Goal: Transaction & Acquisition: Purchase product/service

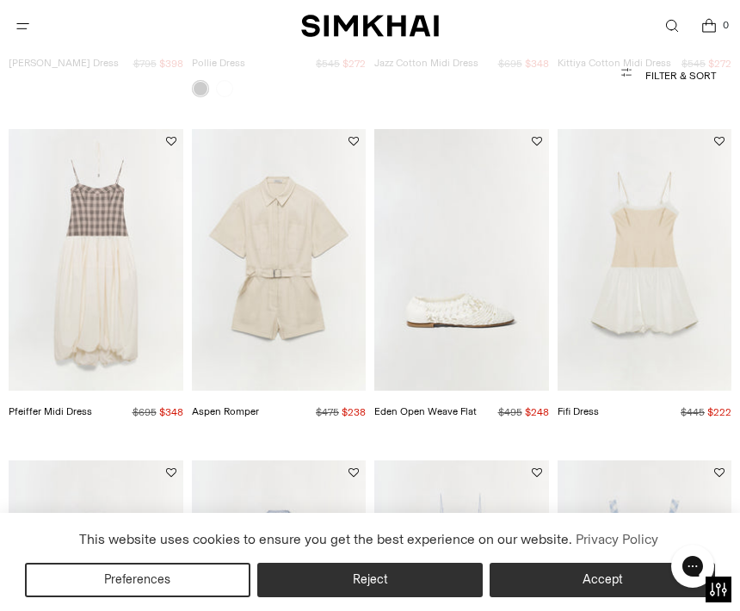
scroll to position [430, 0]
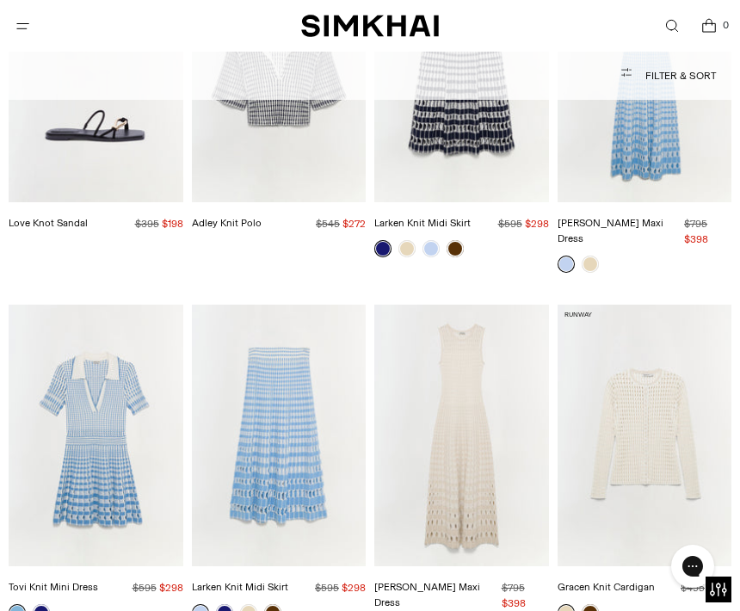
scroll to position [7348, 0]
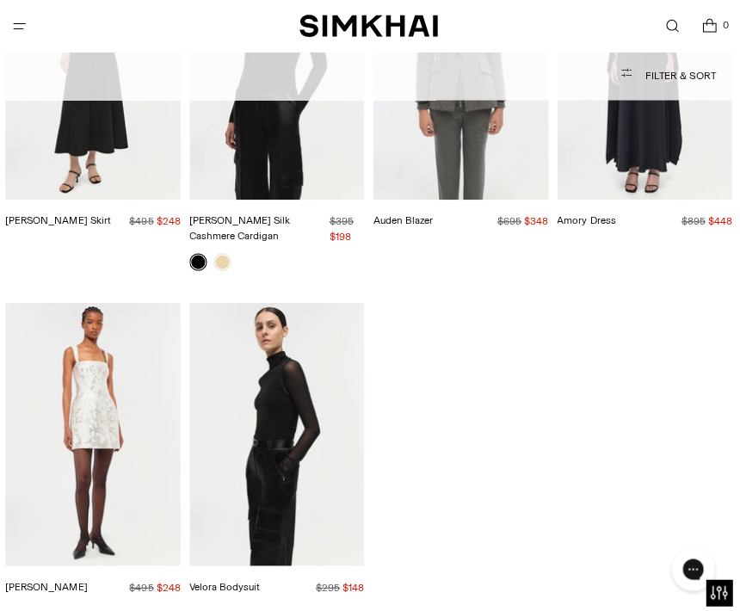
scroll to position [17507, 0]
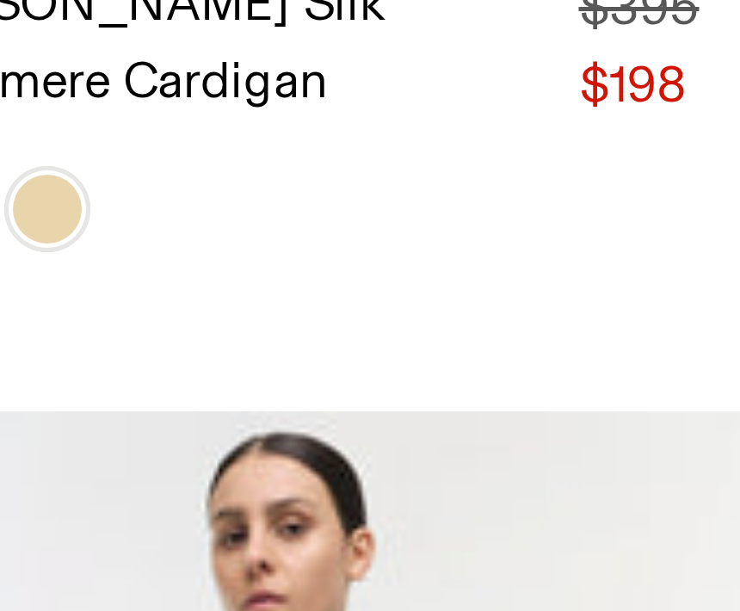
click at [192, 282] on img "Velora Bodysuit" at bounding box center [279, 413] width 175 height 262
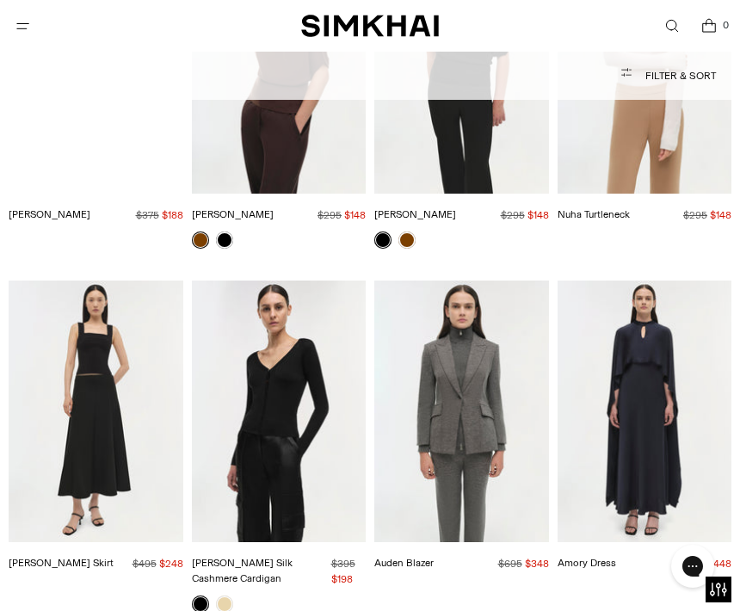
scroll to position [17144, 0]
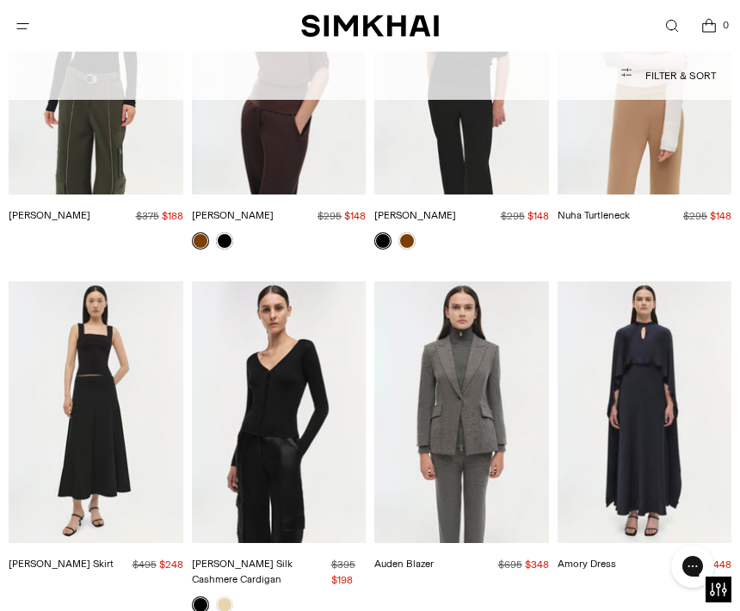
click at [299, 342] on img "Darlene Silk Cashmere Cardigan" at bounding box center [279, 412] width 175 height 262
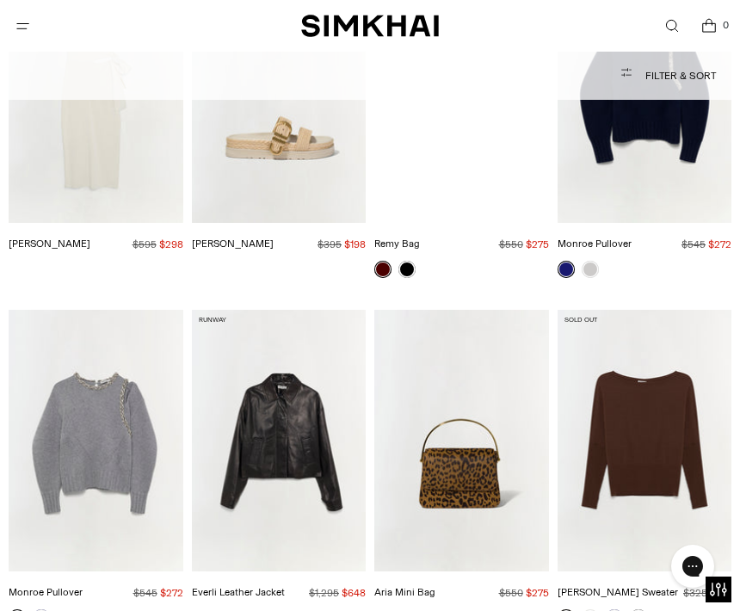
scroll to position [12234, 0]
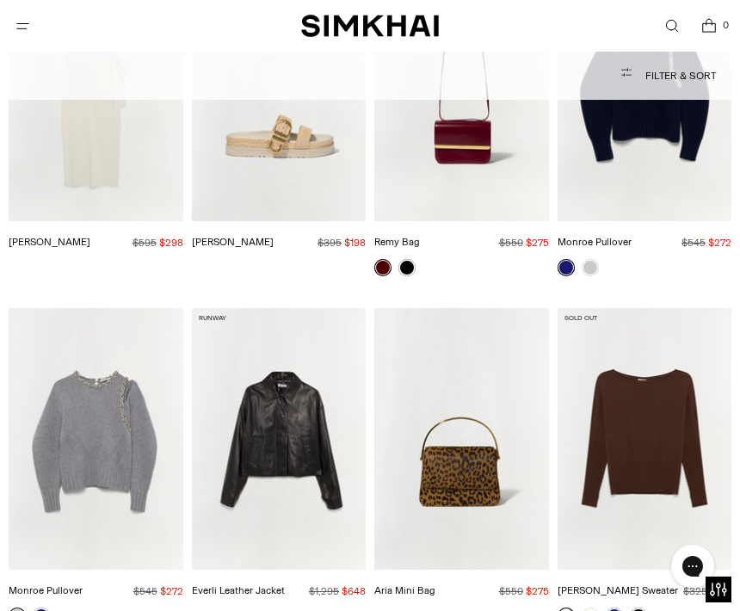
click at [305, 331] on img "Everli Leather Jacket" at bounding box center [279, 439] width 175 height 262
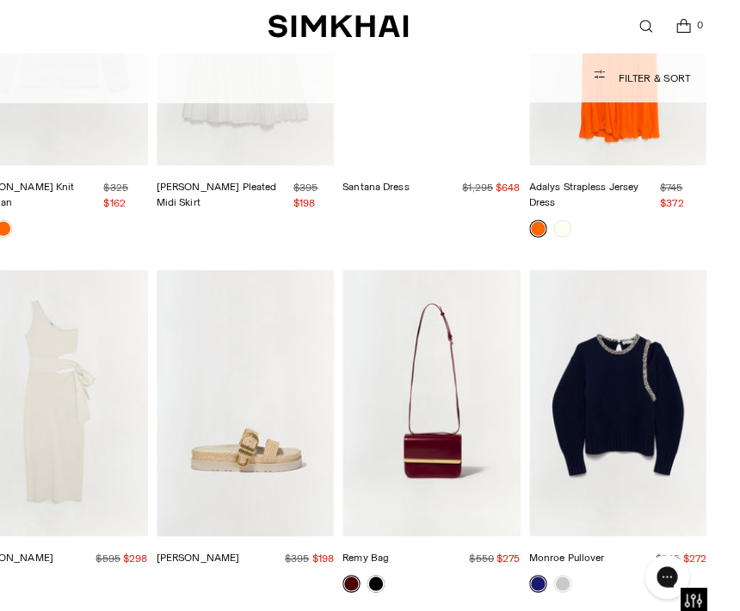
scroll to position [11927, 0]
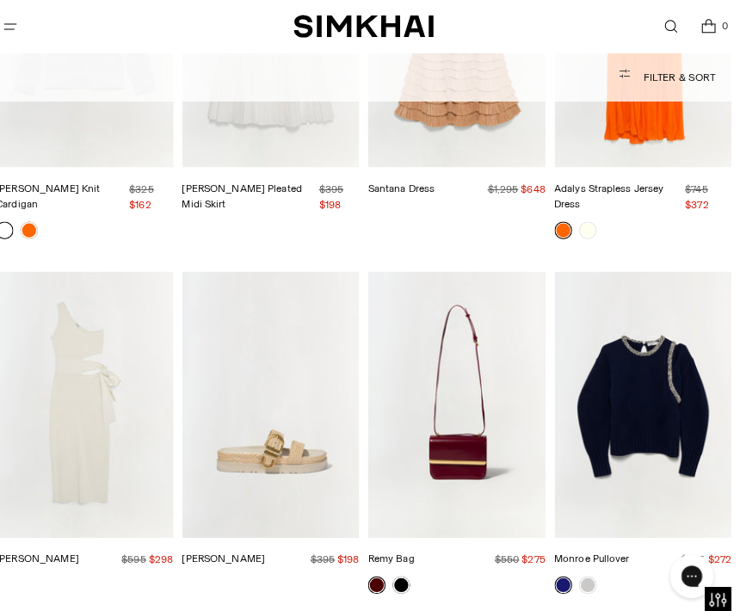
click at [642, 287] on img "Monroe Pullover" at bounding box center [645, 398] width 175 height 262
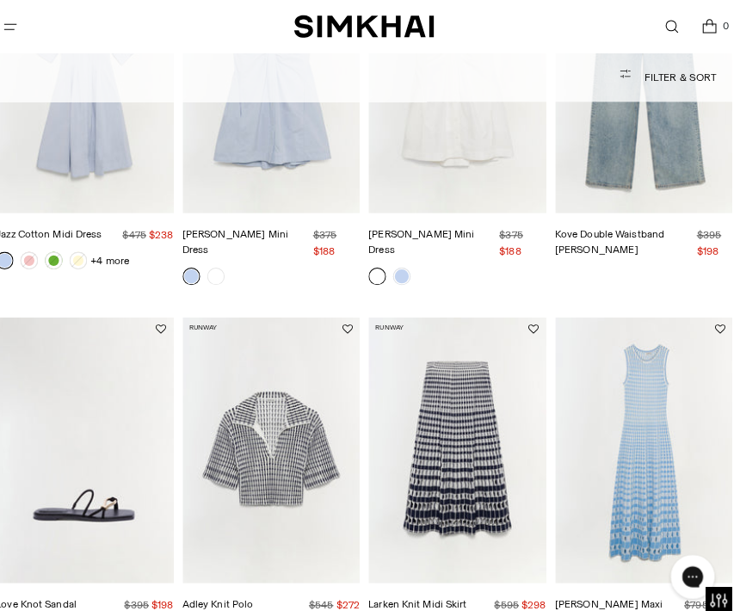
scroll to position [6953, 0]
click at [447, 357] on img "Larken Knit Midi Skirt" at bounding box center [461, 442] width 175 height 262
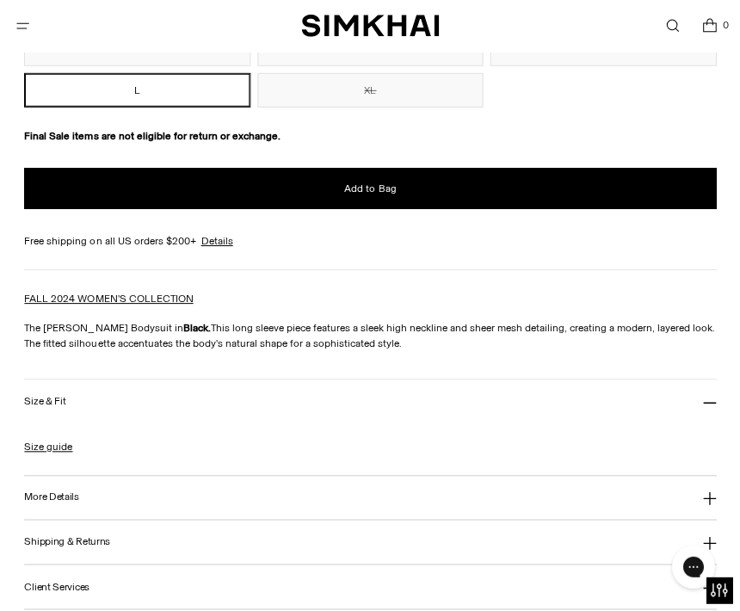
scroll to position [1265, 0]
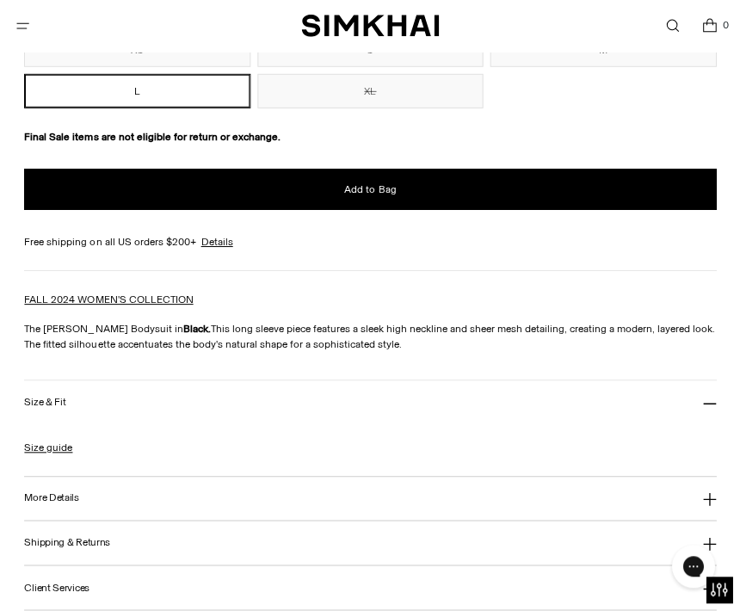
click at [139, 404] on button "Size & Fit" at bounding box center [369, 402] width 691 height 44
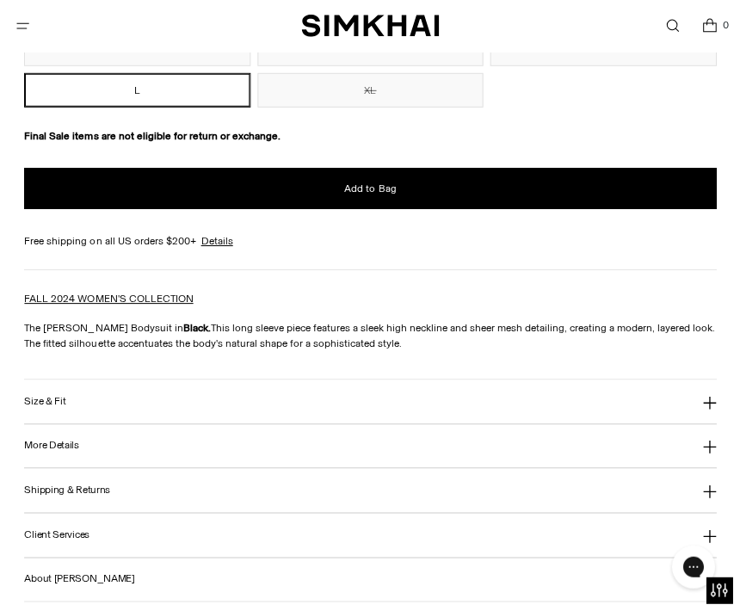
click at [705, 409] on icon at bounding box center [709, 403] width 14 height 14
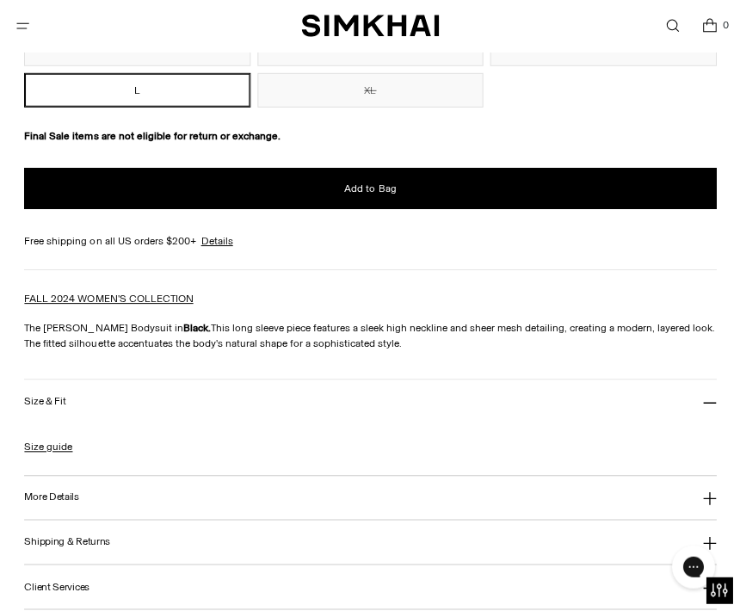
click at [63, 407] on h3 "Size & Fit" at bounding box center [44, 401] width 41 height 11
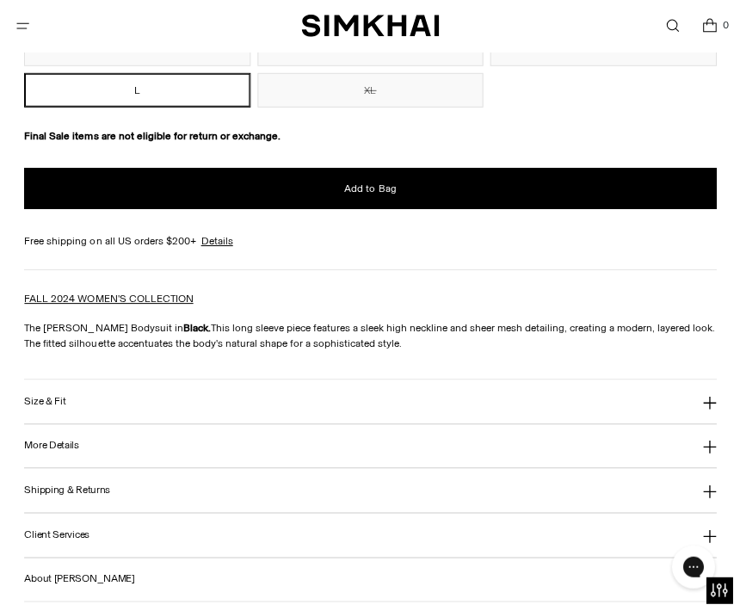
click at [65, 451] on h3 "More Details" at bounding box center [51, 445] width 54 height 11
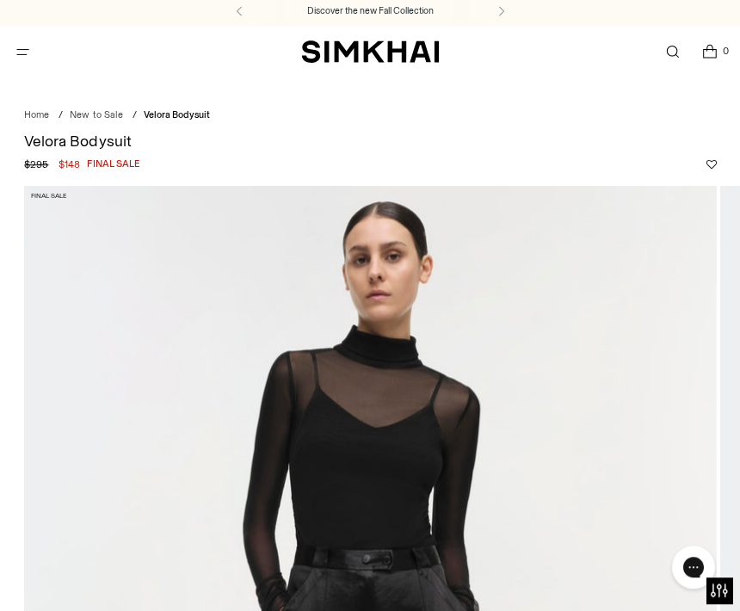
scroll to position [0, 0]
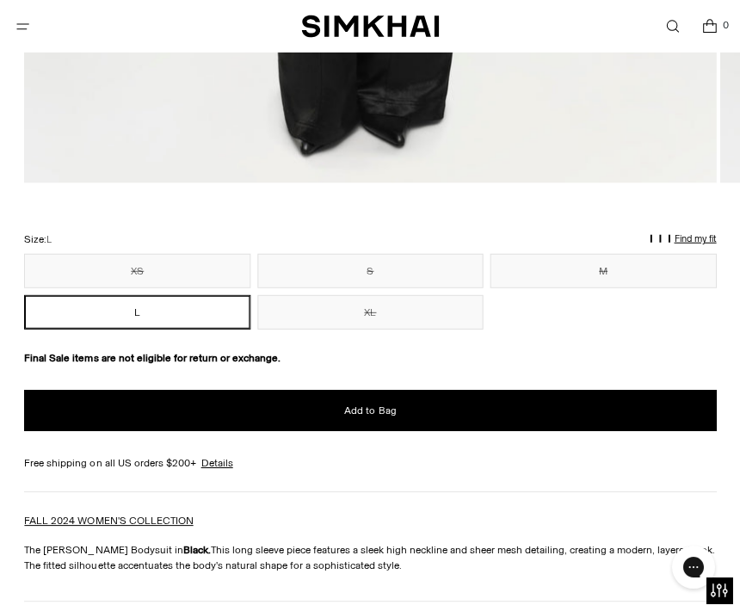
click at [414, 266] on button "S" at bounding box center [369, 270] width 225 height 34
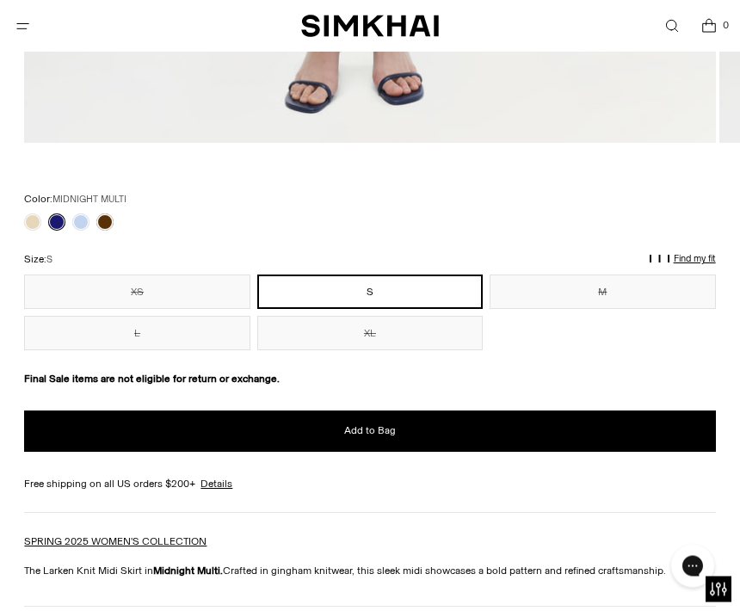
scroll to position [1085, 0]
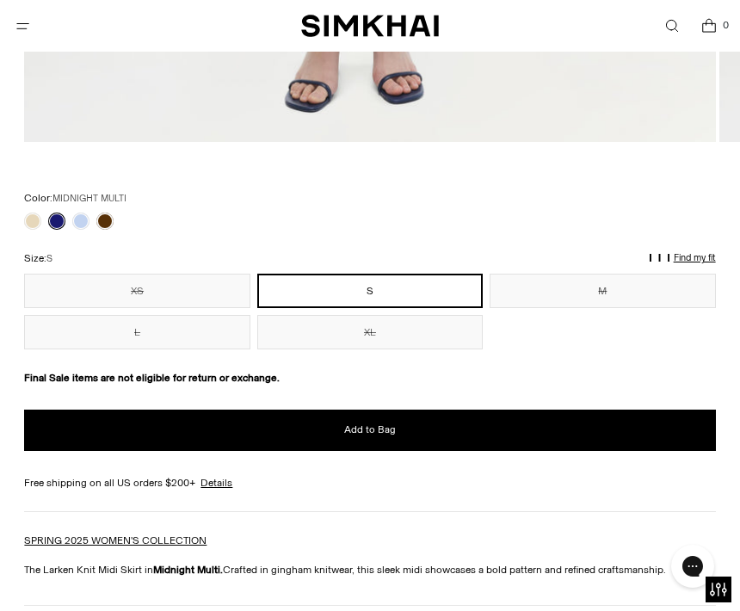
click at [111, 221] on link at bounding box center [104, 221] width 17 height 17
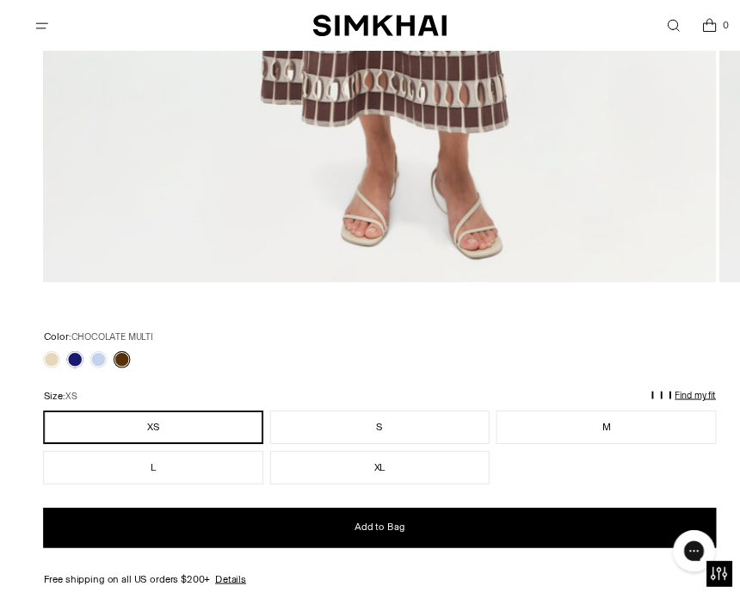
scroll to position [981, 0]
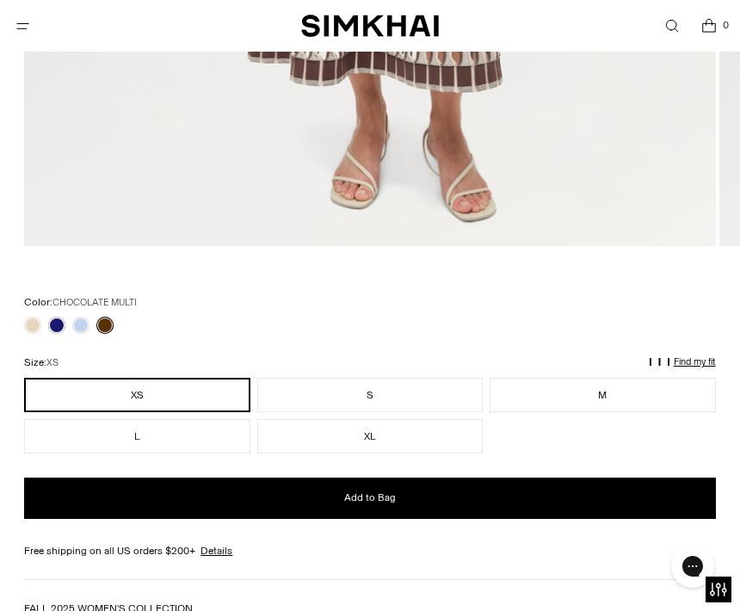
click at [413, 389] on button "S" at bounding box center [369, 395] width 225 height 34
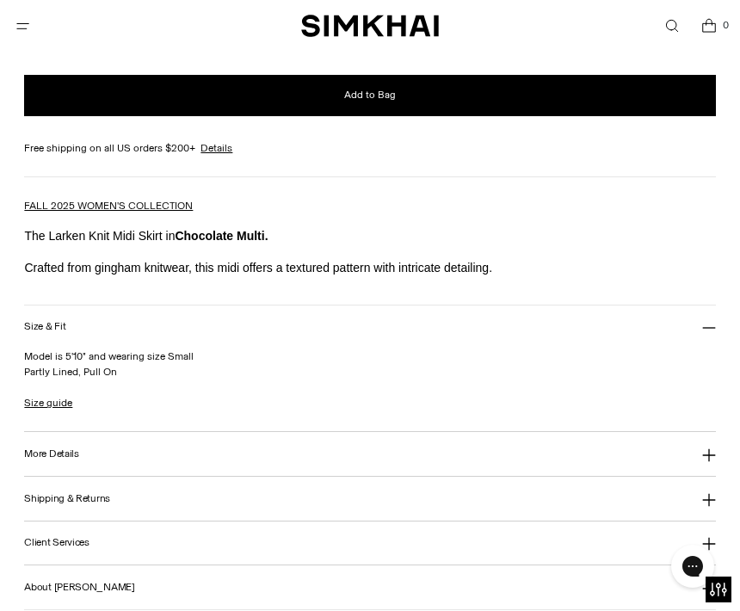
scroll to position [1385, 0]
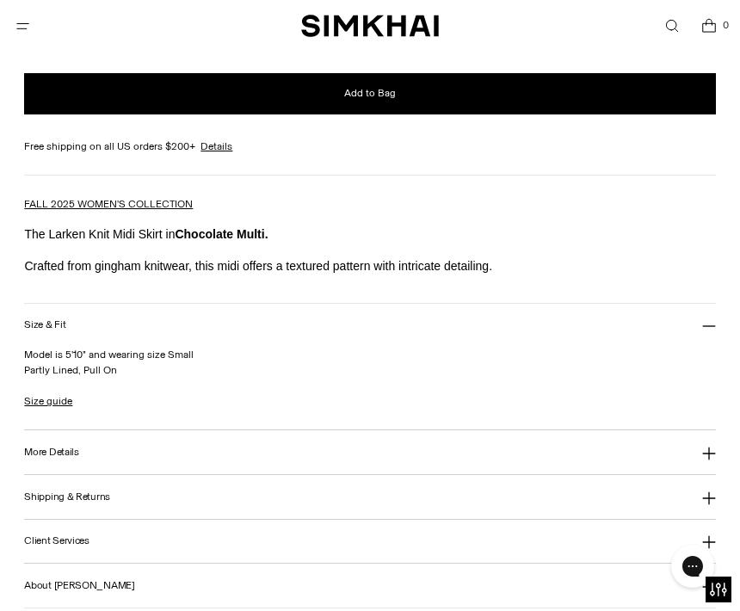
click at [64, 458] on h3 "More Details" at bounding box center [51, 452] width 54 height 11
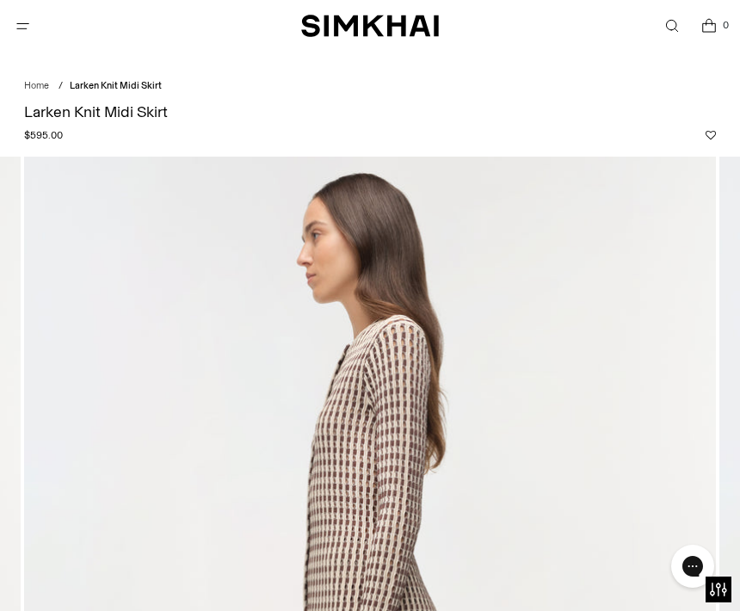
scroll to position [0, 0]
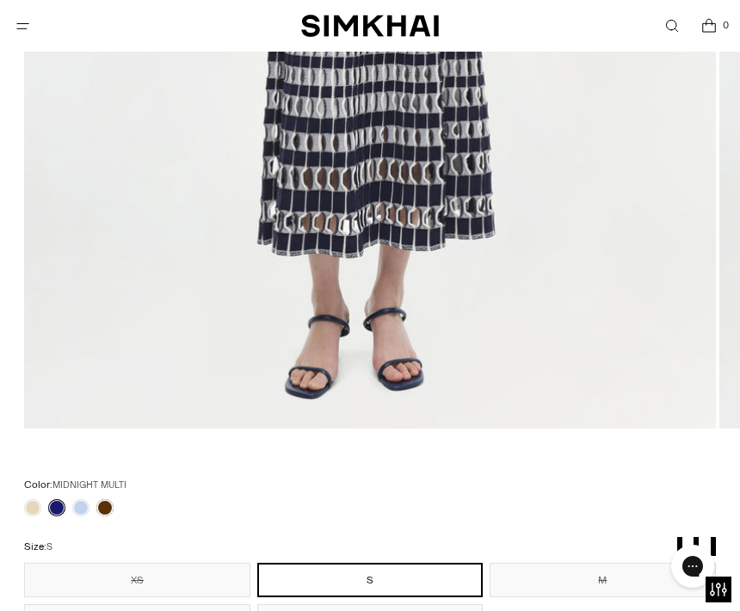
scroll to position [799, 0]
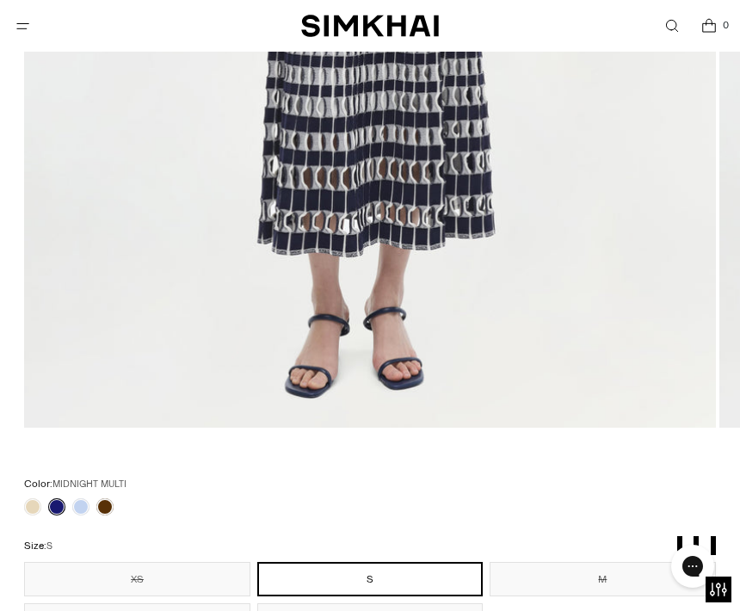
click at [61, 506] on link at bounding box center [56, 506] width 17 height 17
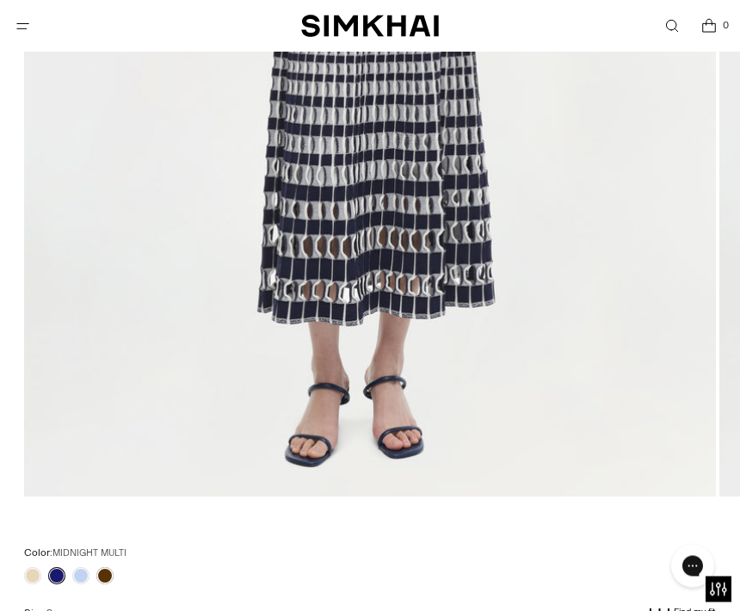
scroll to position [730, 0]
click at [83, 580] on link at bounding box center [80, 575] width 17 height 17
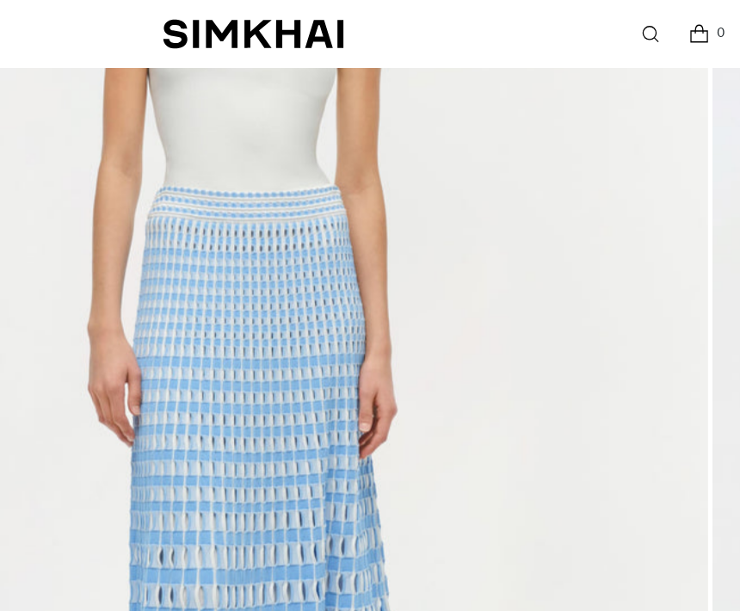
scroll to position [403, 0]
